Goal: Task Accomplishment & Management: Complete application form

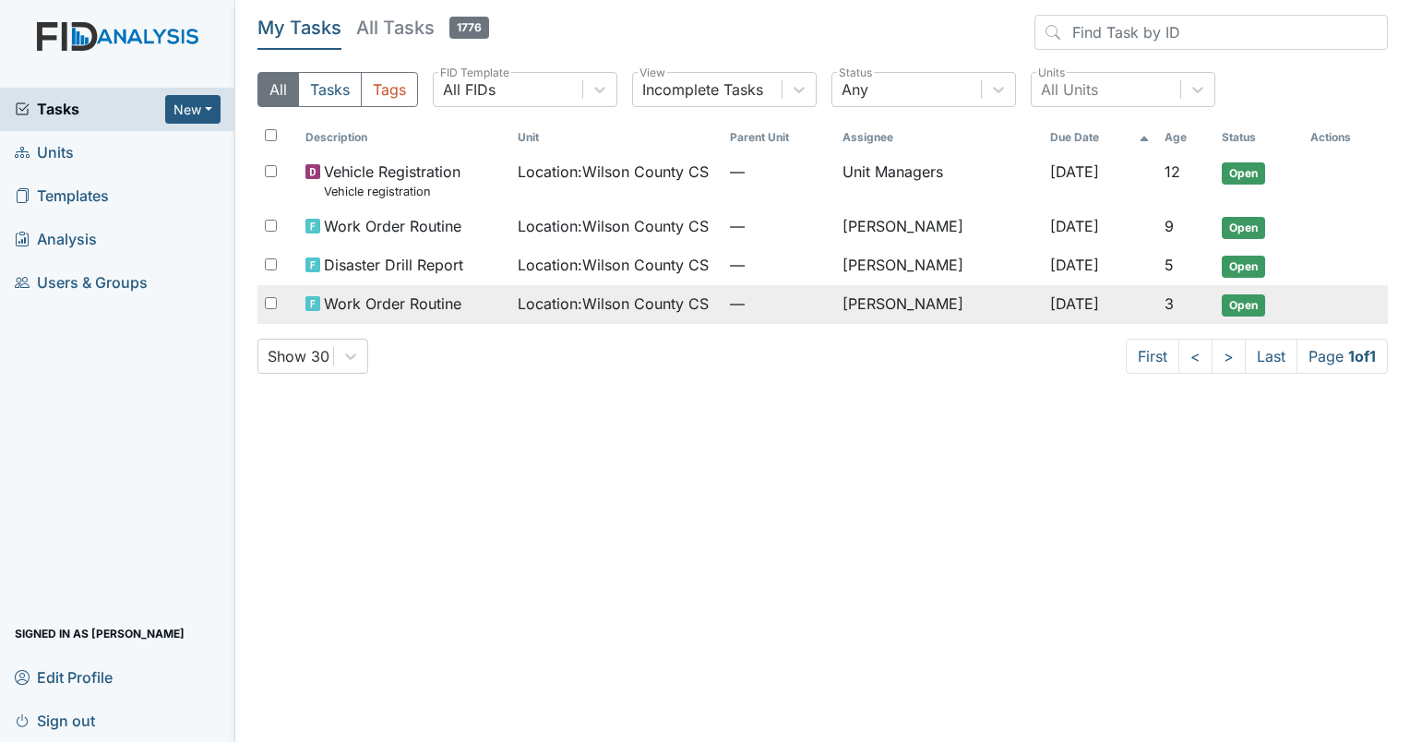
click at [446, 300] on span "Work Order Routine" at bounding box center [392, 303] width 137 height 22
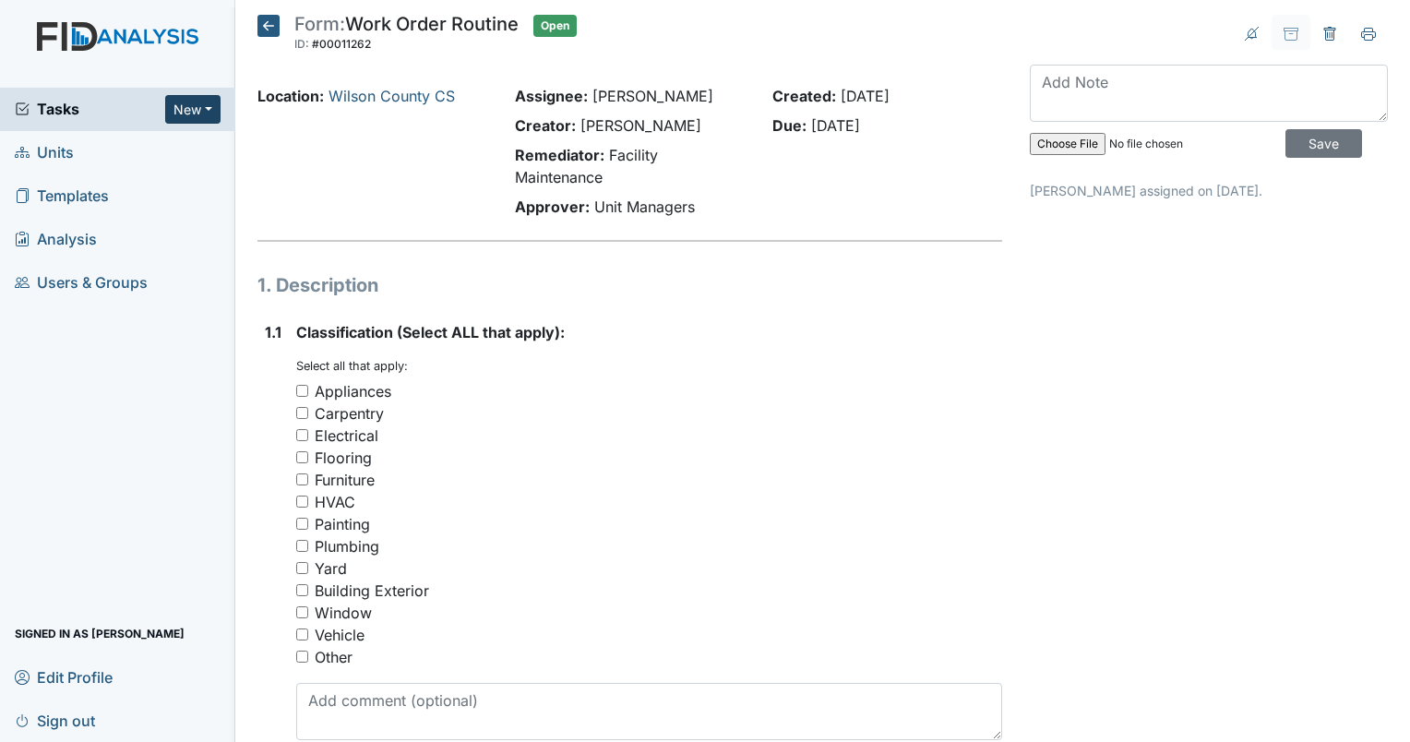
click at [204, 113] on button "New" at bounding box center [192, 109] width 55 height 29
click at [151, 178] on link "Inspection" at bounding box center [146, 177] width 146 height 30
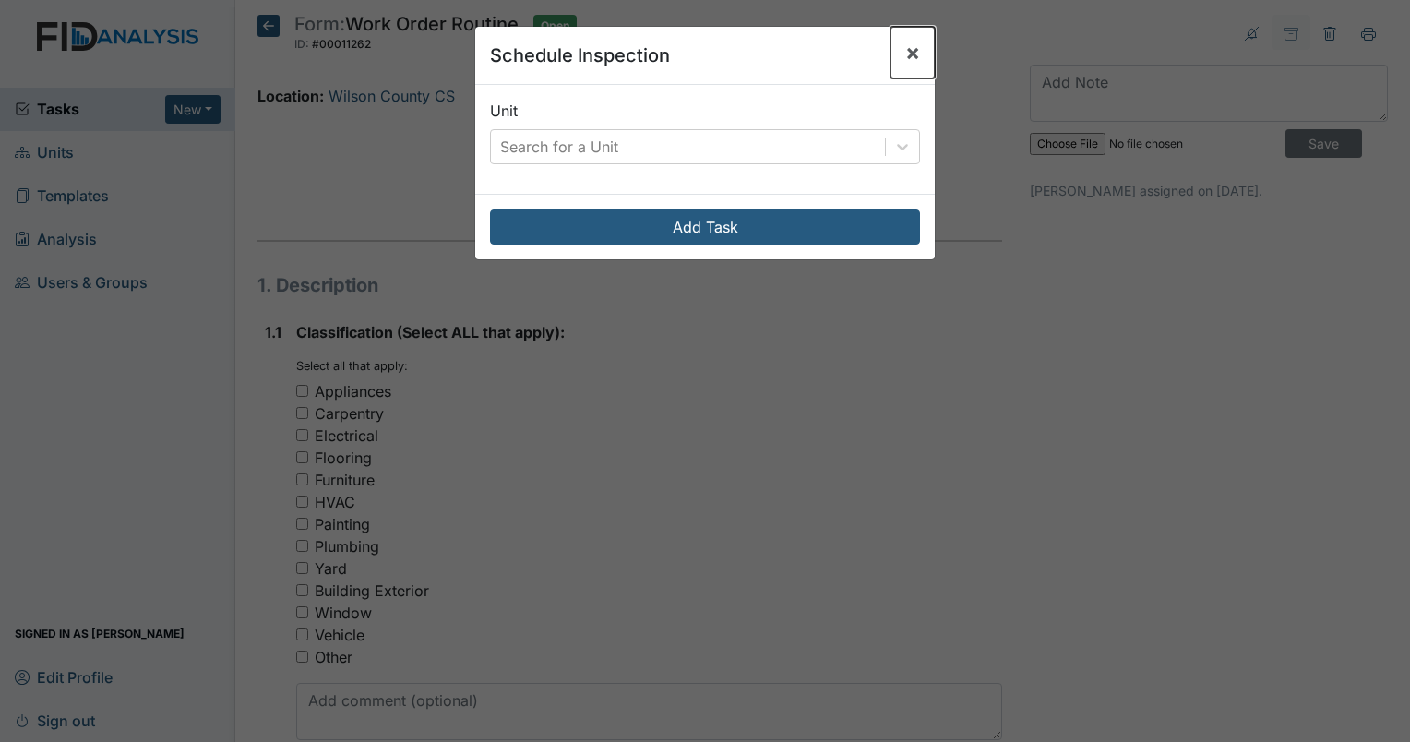
click at [905, 56] on span "×" at bounding box center [912, 52] width 15 height 27
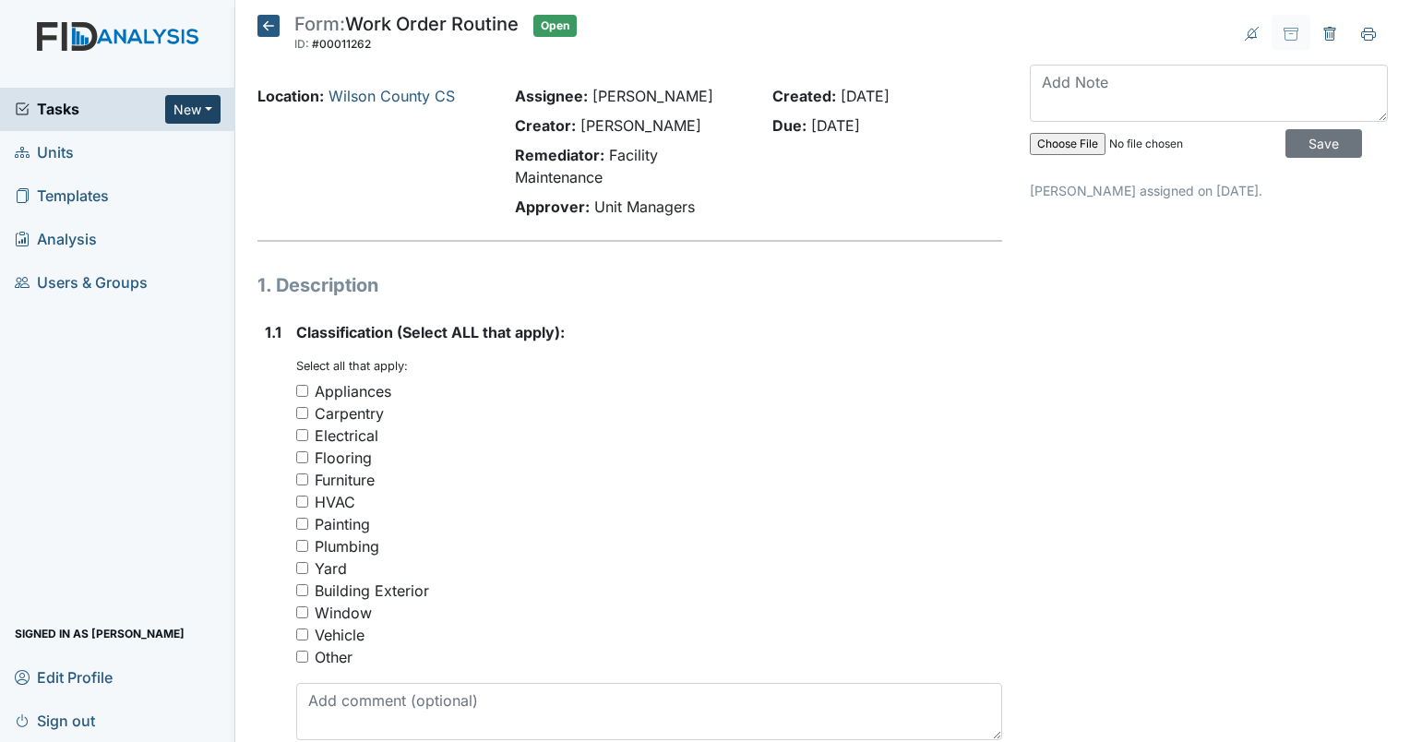
click at [210, 107] on button "New" at bounding box center [192, 109] width 55 height 29
click at [168, 154] on link "Form" at bounding box center [146, 148] width 146 height 30
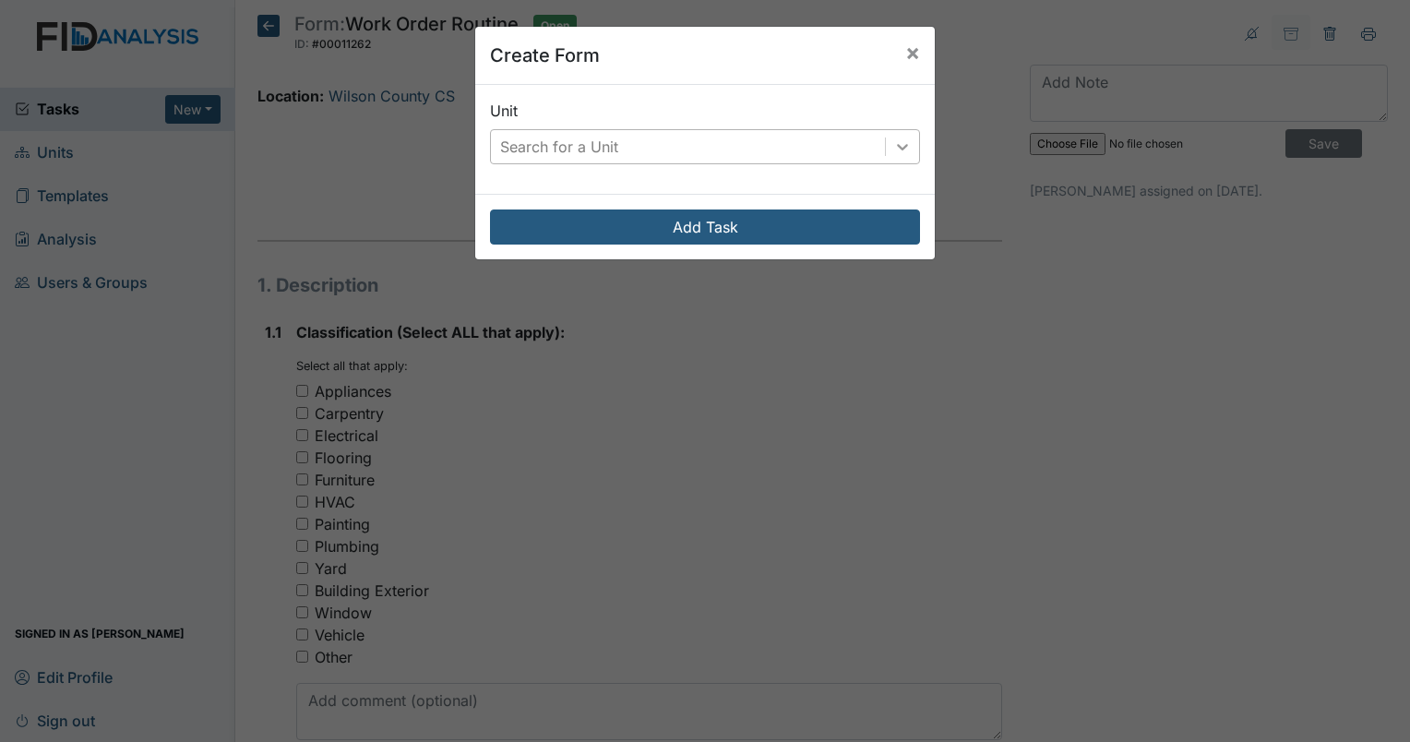
click at [900, 146] on icon at bounding box center [902, 146] width 18 height 18
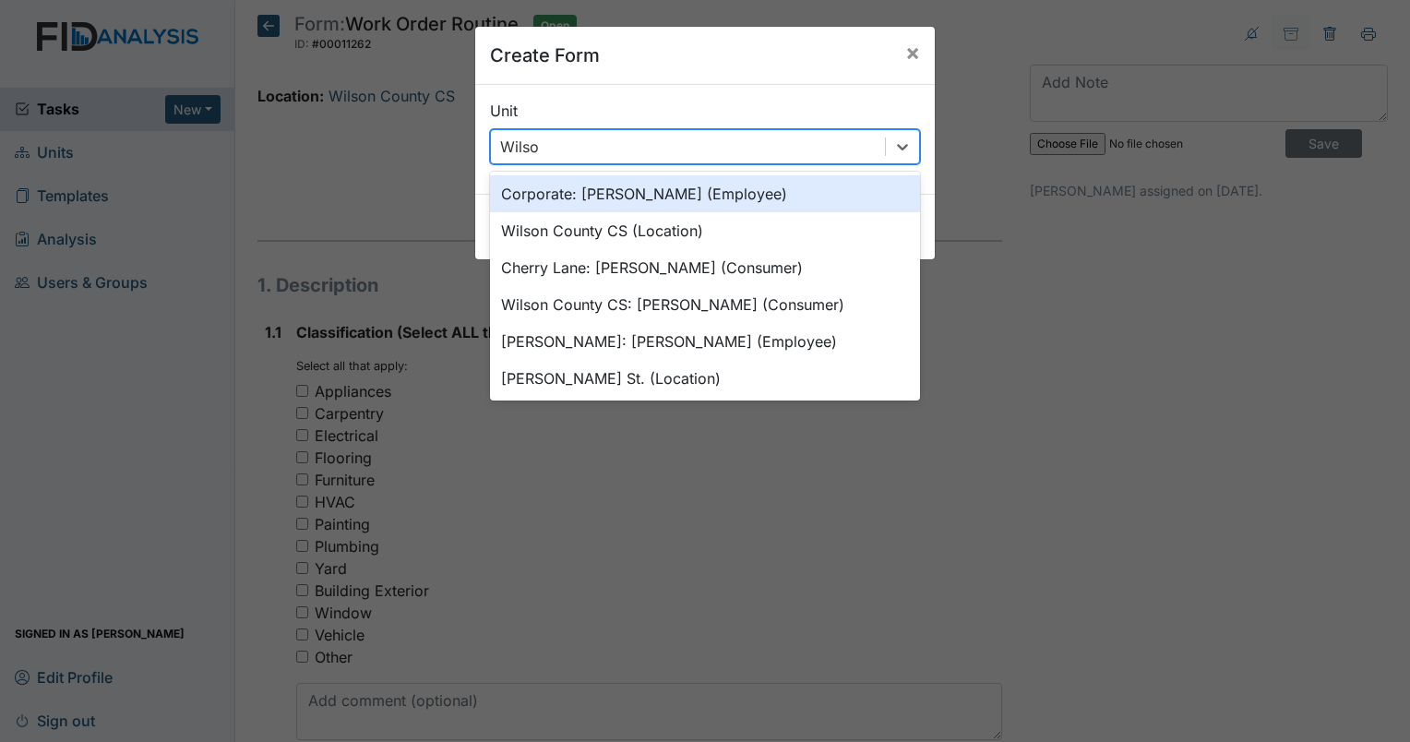
type input "Wilson"
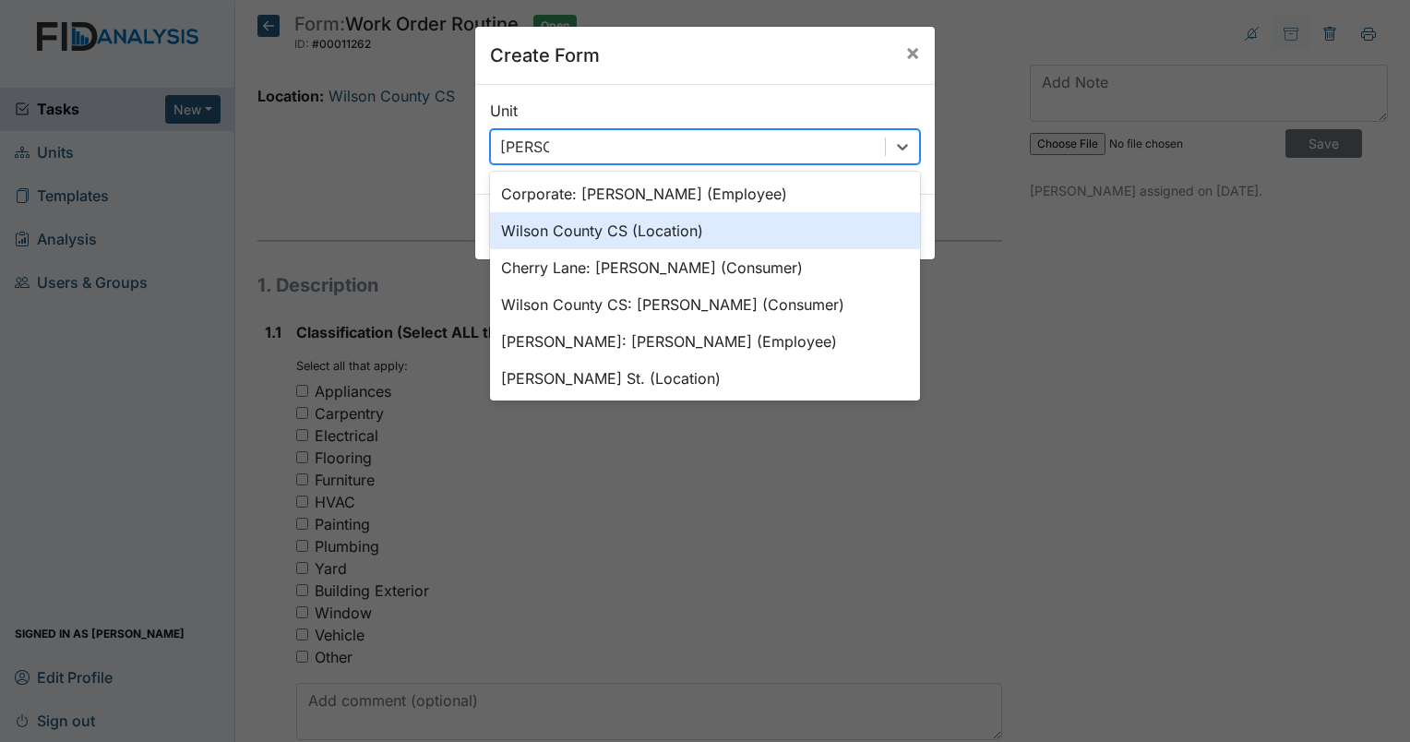
click at [691, 234] on div "Wilson County CS (Location)" at bounding box center [705, 230] width 430 height 37
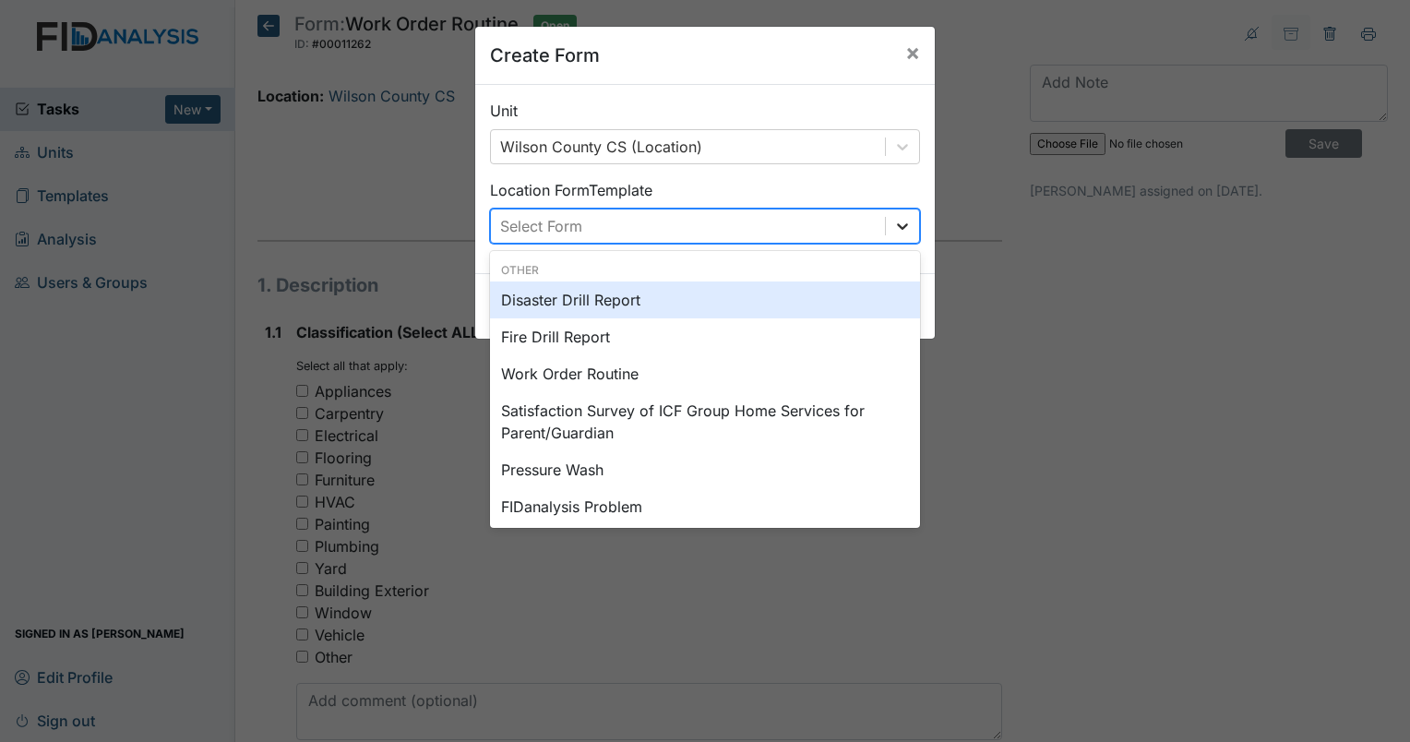
click at [893, 236] on div at bounding box center [902, 225] width 33 height 33
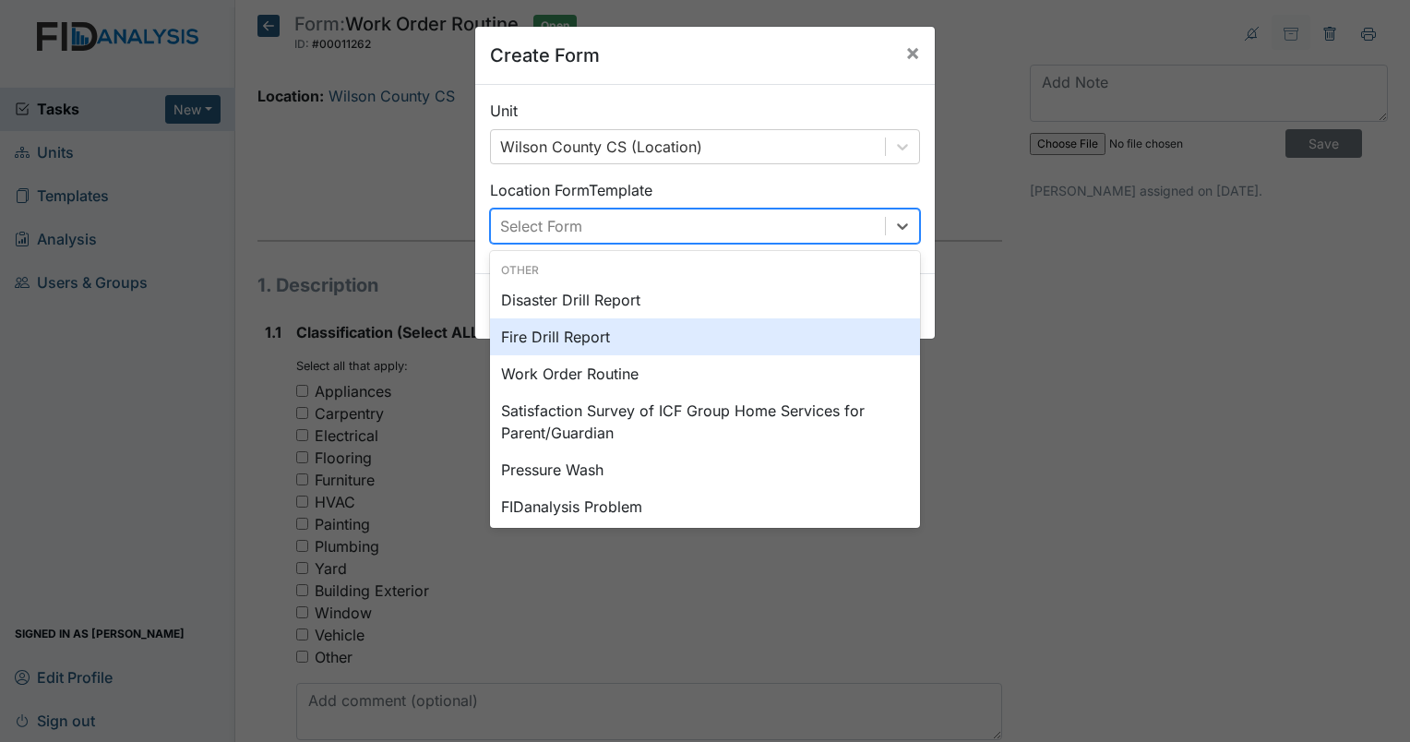
click at [649, 342] on div "Fire Drill Report" at bounding box center [705, 336] width 430 height 37
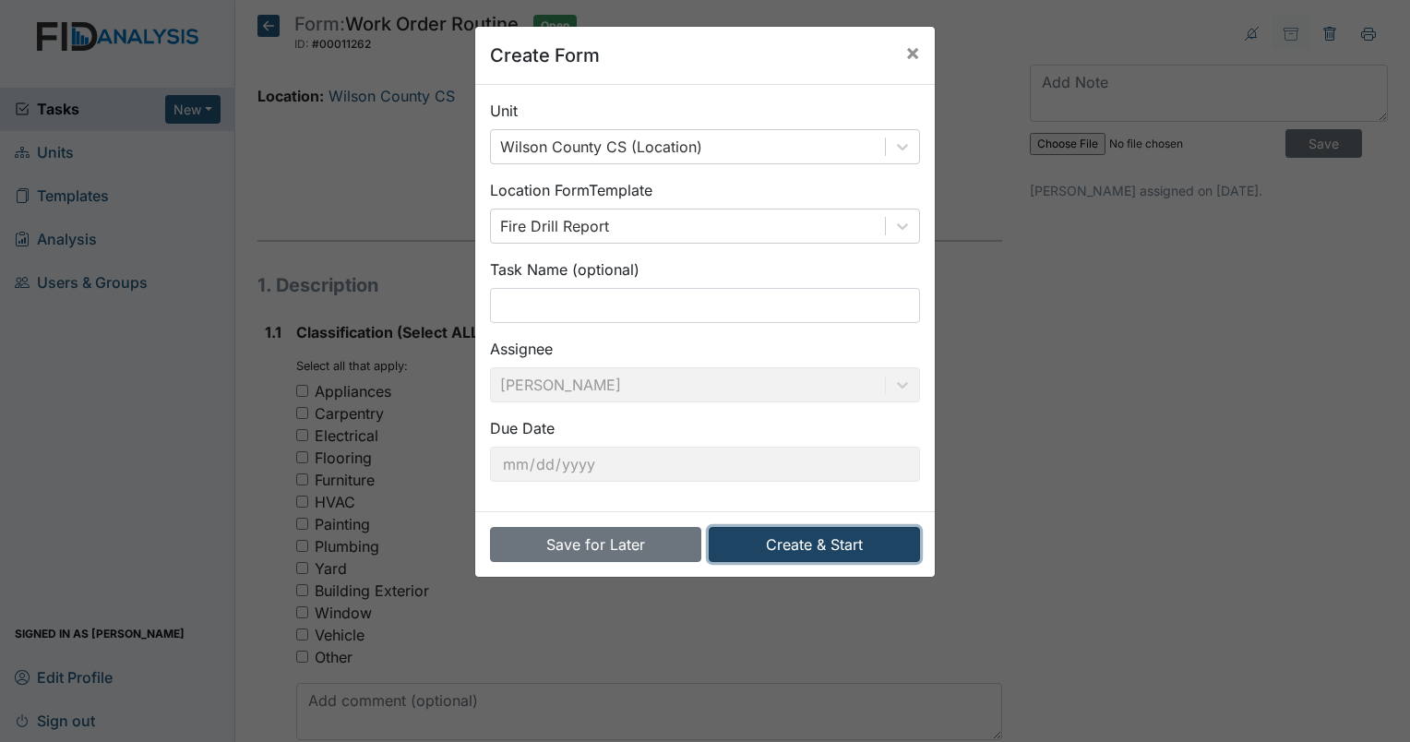
click at [838, 546] on button "Create & Start" at bounding box center [813, 544] width 211 height 35
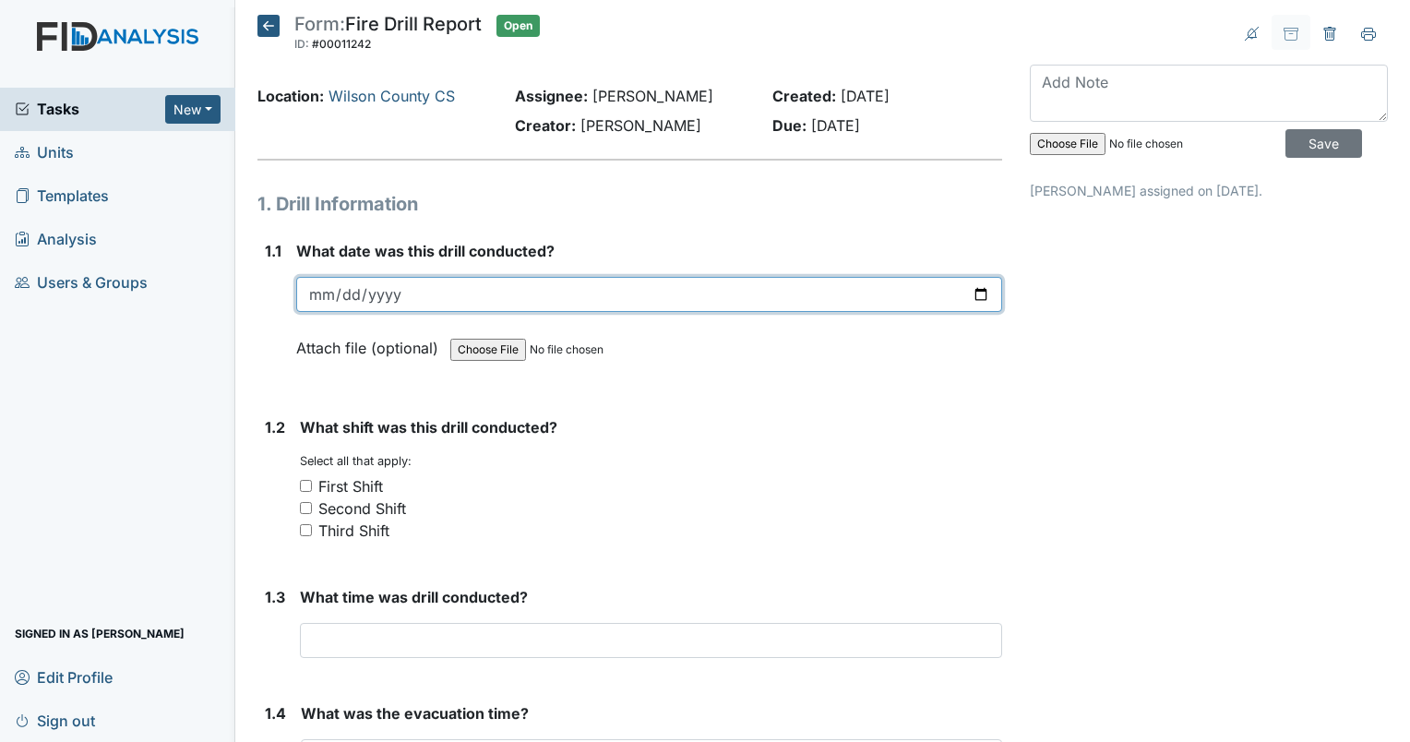
click at [971, 290] on input "date" at bounding box center [649, 294] width 706 height 35
type input "2025-10-08"
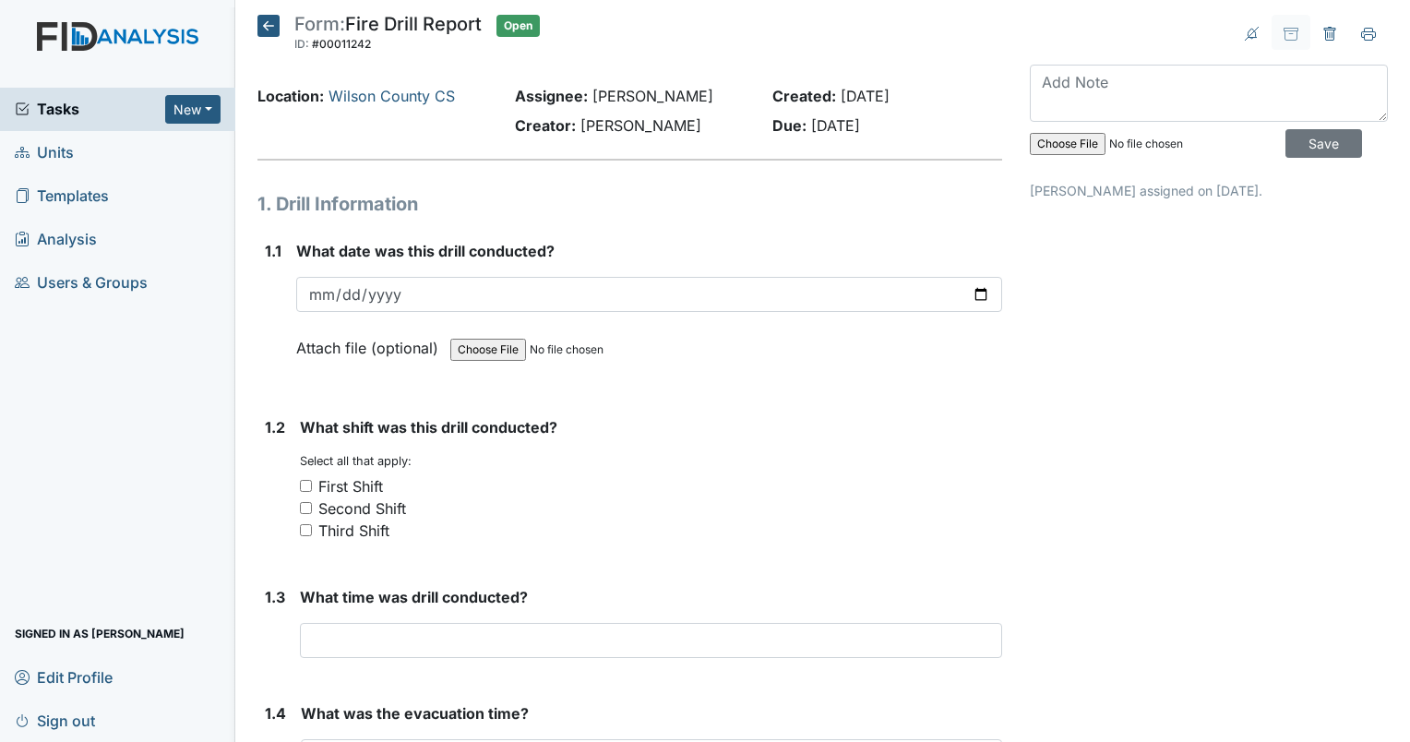
click at [304, 484] on input "First Shift" at bounding box center [306, 486] width 12 height 12
checkbox input "true"
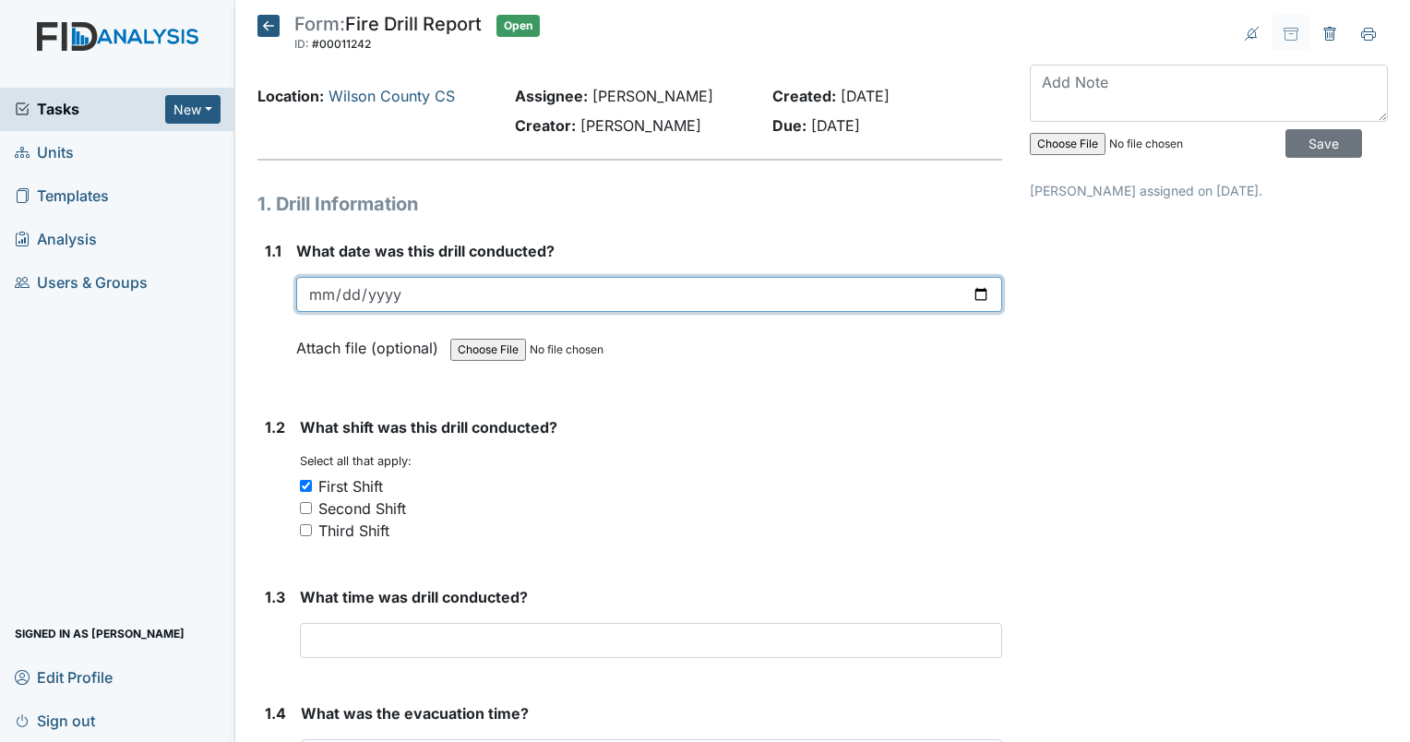
click at [405, 296] on input "2025-10-08" at bounding box center [649, 294] width 706 height 35
click at [407, 294] on input "2025-10-08" at bounding box center [649, 294] width 706 height 35
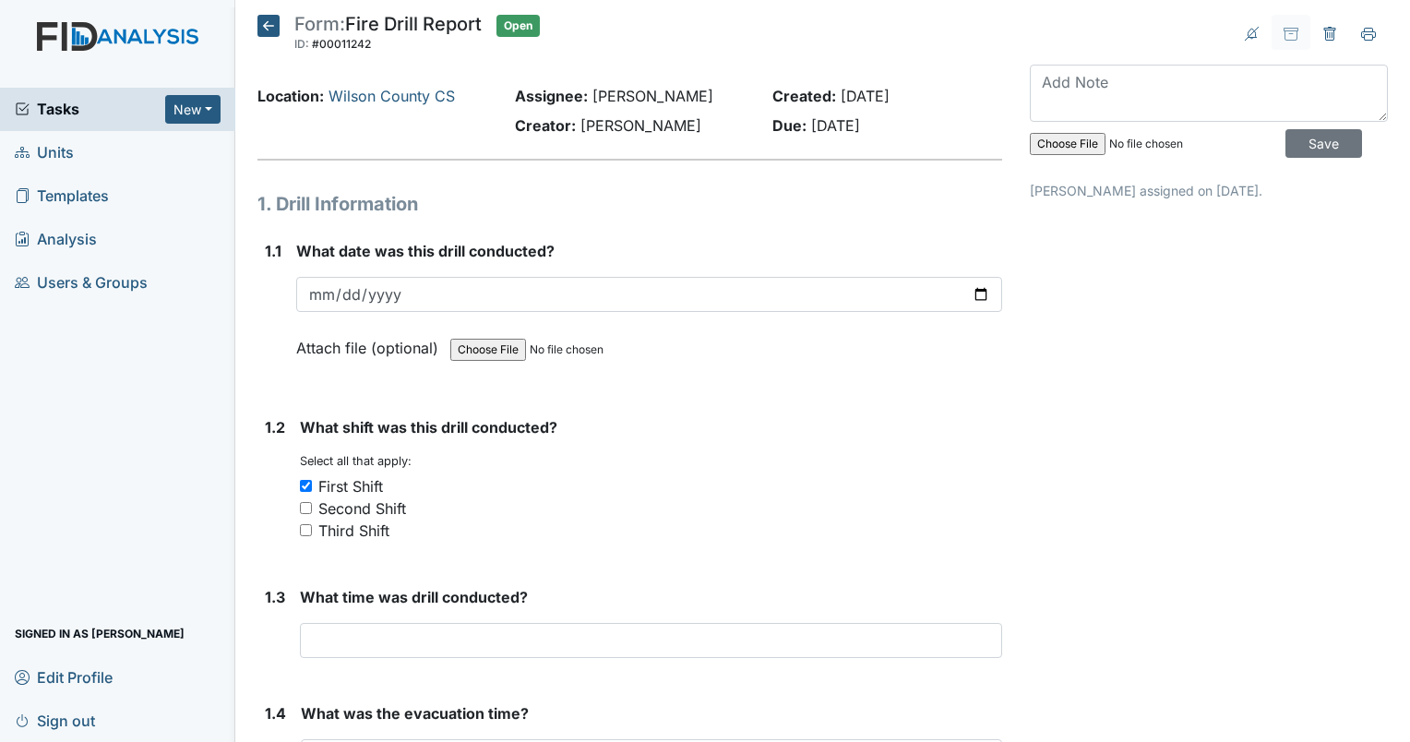
click at [269, 30] on icon at bounding box center [268, 26] width 22 height 22
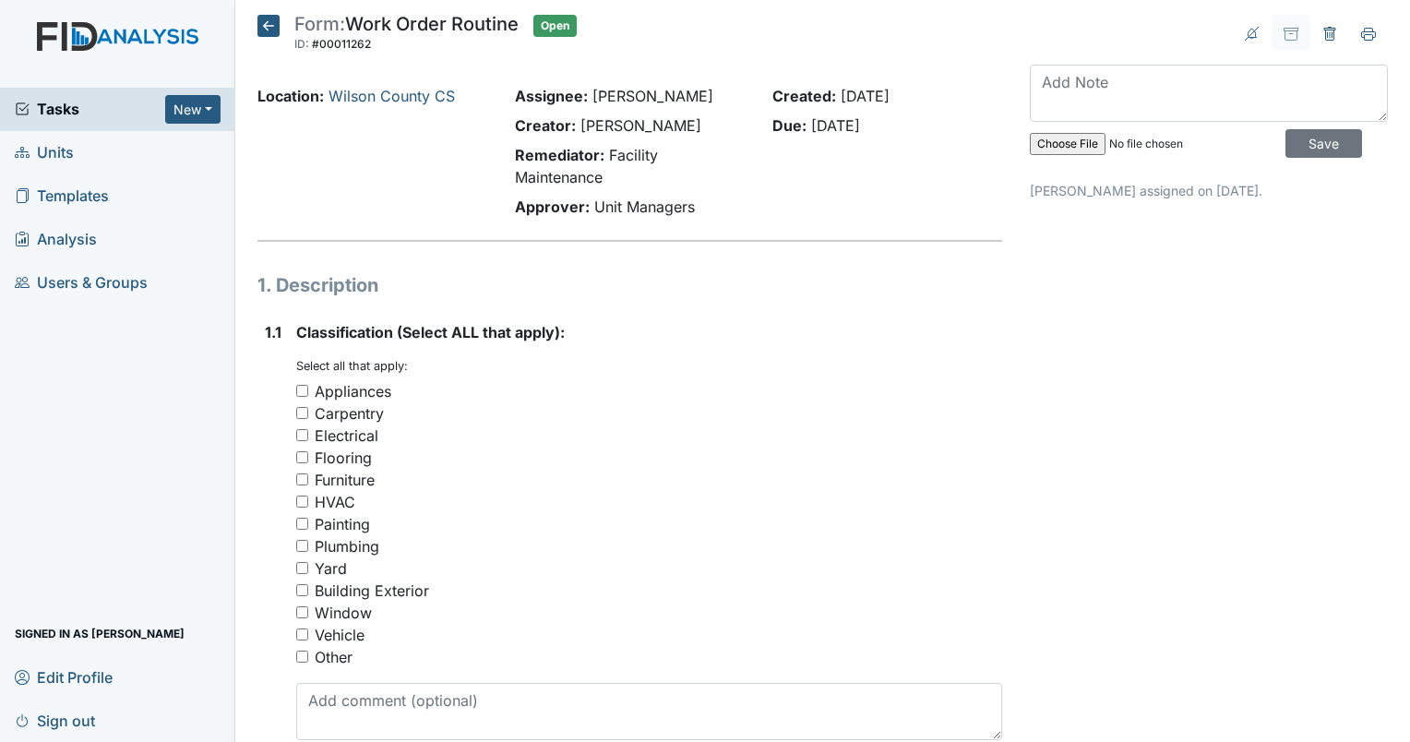
click at [266, 23] on icon at bounding box center [268, 26] width 22 height 22
